Goal: Information Seeking & Learning: Learn about a topic

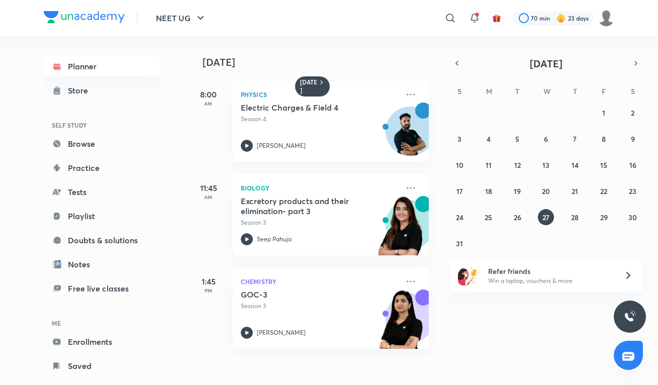
click at [540, 317] on div "[DATE] 8:00 AM Physics Electric Charges & Field 4 Session 4 [PERSON_NAME] 11:45…" at bounding box center [423, 196] width 468 height 321
click at [573, 220] on abbr "28" at bounding box center [575, 218] width 8 height 10
click at [314, 78] on h6 "[DATE]" at bounding box center [309, 86] width 18 height 16
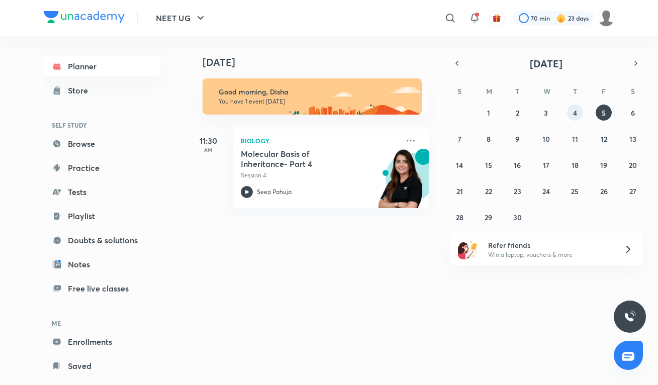
click at [576, 108] on abbr "4" at bounding box center [575, 113] width 4 height 10
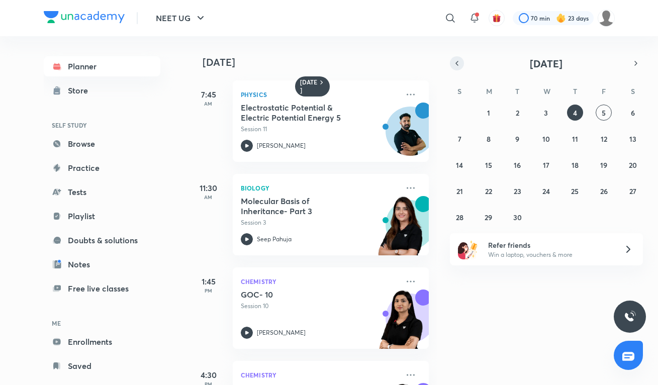
click at [461, 60] on button "button" at bounding box center [457, 63] width 14 height 14
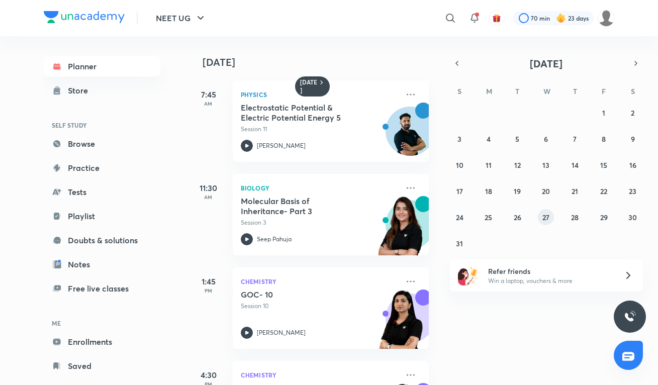
click at [552, 220] on button "27" at bounding box center [546, 217] width 16 height 16
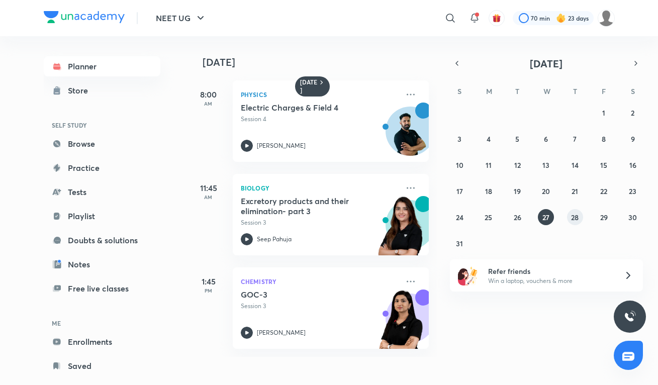
click at [576, 221] on abbr "28" at bounding box center [575, 218] width 8 height 10
click at [337, 286] on p "Chemistry" at bounding box center [320, 282] width 158 height 12
